Goal: Task Accomplishment & Management: Use online tool/utility

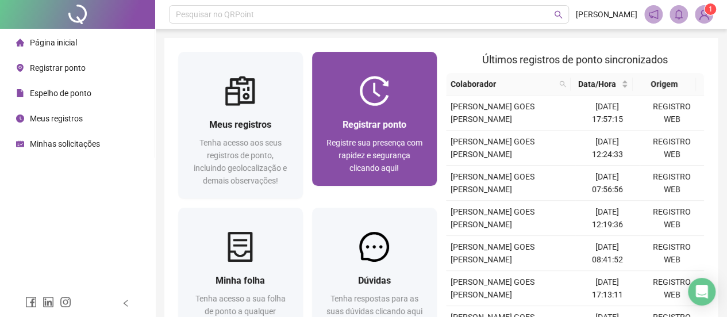
click at [374, 146] on span "Registre sua presença com rapidez e segurança clicando aqui!" at bounding box center [374, 155] width 96 height 34
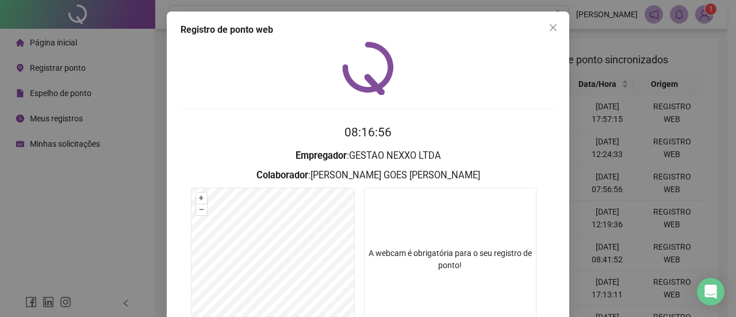
scroll to position [106, 0]
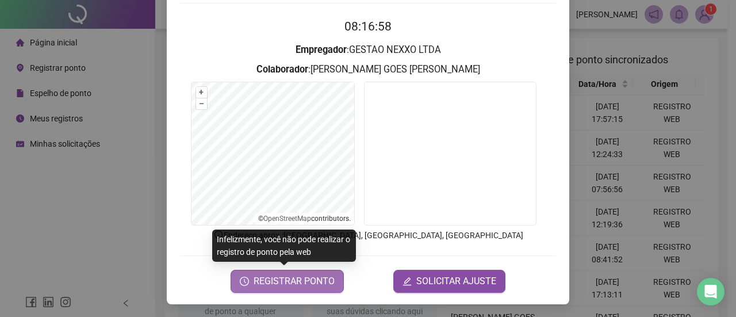
click at [282, 285] on span "REGISTRAR PONTO" at bounding box center [293, 281] width 81 height 14
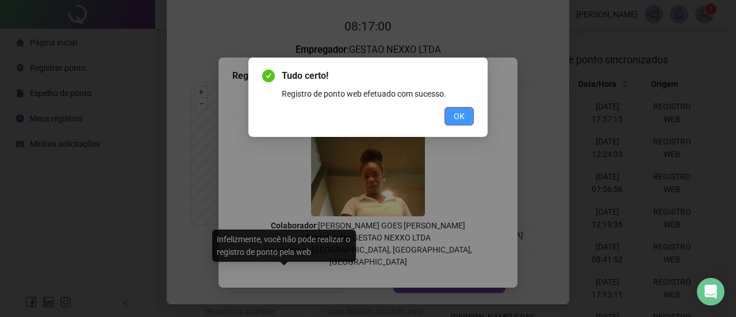
click at [460, 116] on span "OK" at bounding box center [459, 116] width 11 height 13
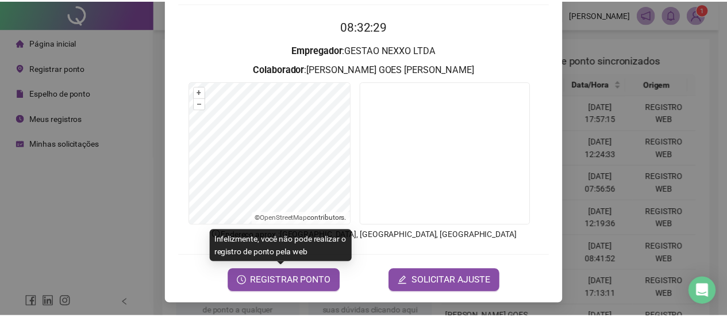
scroll to position [0, 0]
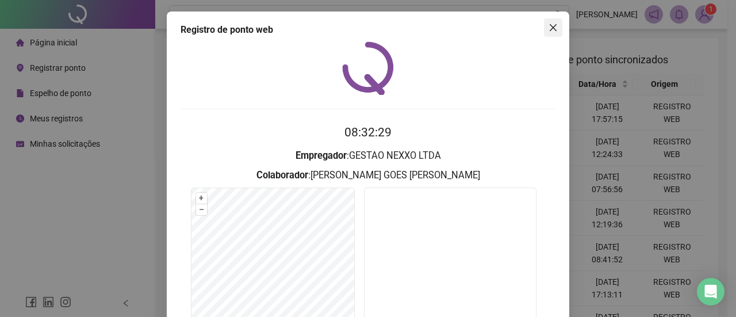
click at [550, 25] on icon "close" at bounding box center [553, 27] width 7 height 7
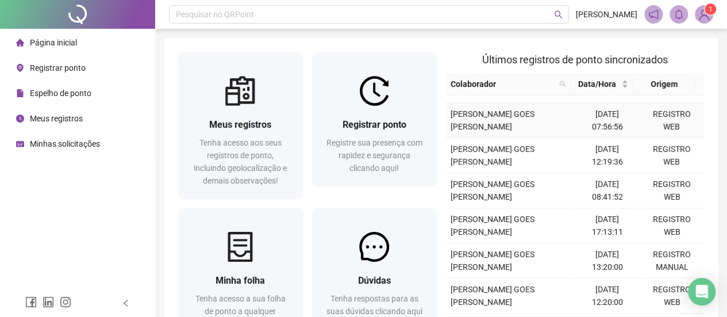
scroll to position [115, 0]
